Goal: Navigation & Orientation: Find specific page/section

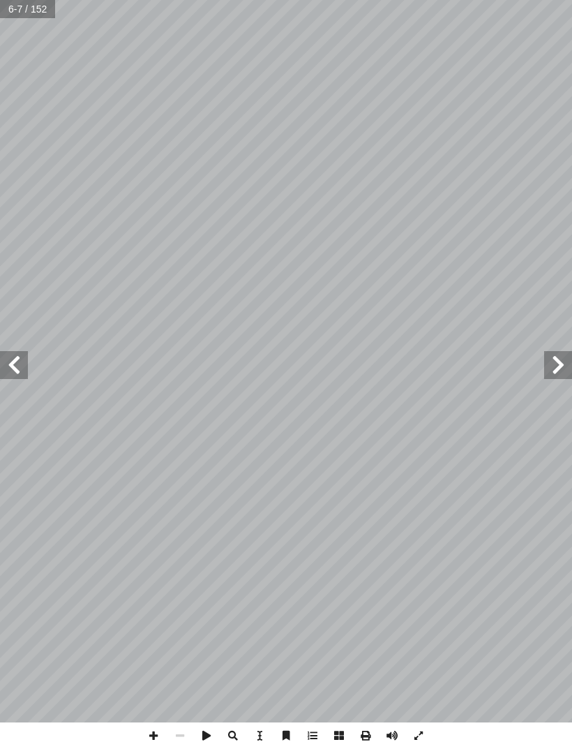
click at [28, 14] on input "text" at bounding box center [28, 9] width 57 height 18
type input "**"
